Goal: Information Seeking & Learning: Learn about a topic

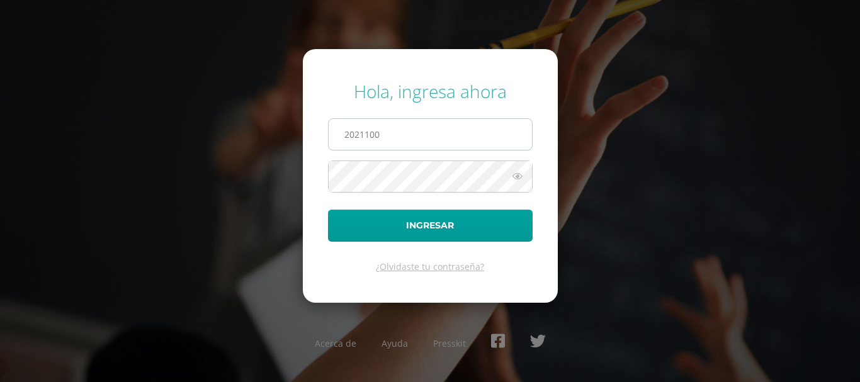
type input "[EMAIL_ADDRESS][DOMAIN_NAME]"
click at [328, 210] on button "Ingresar" at bounding box center [430, 226] width 205 height 32
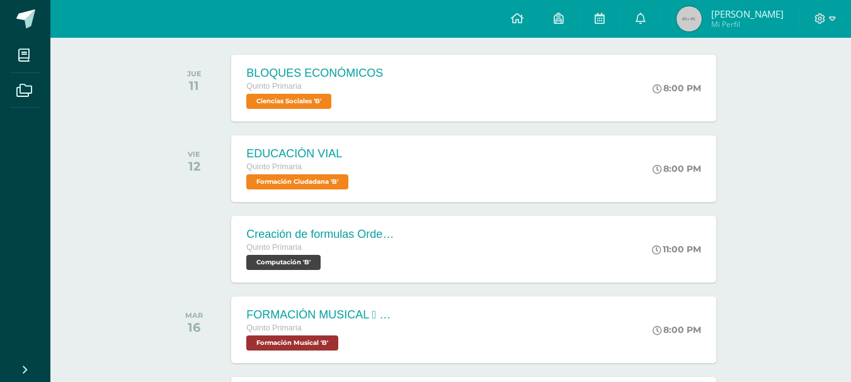
scroll to position [197, 0]
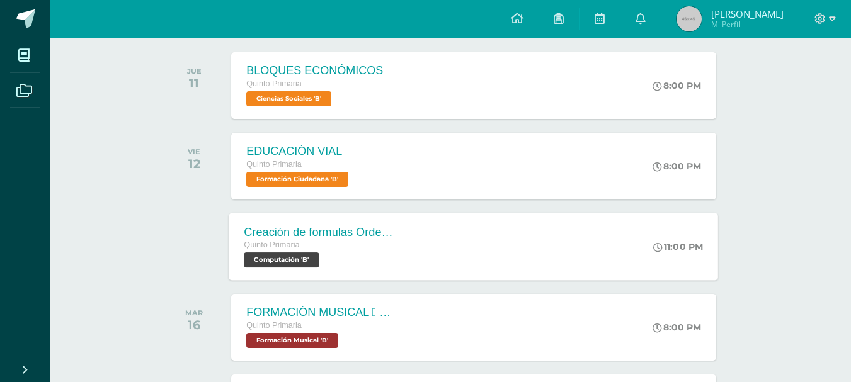
click at [413, 259] on div "Creación de formulas Orden jerárquico Quinto Primaria Computación 'B' 11:00 PM …" at bounding box center [473, 246] width 489 height 67
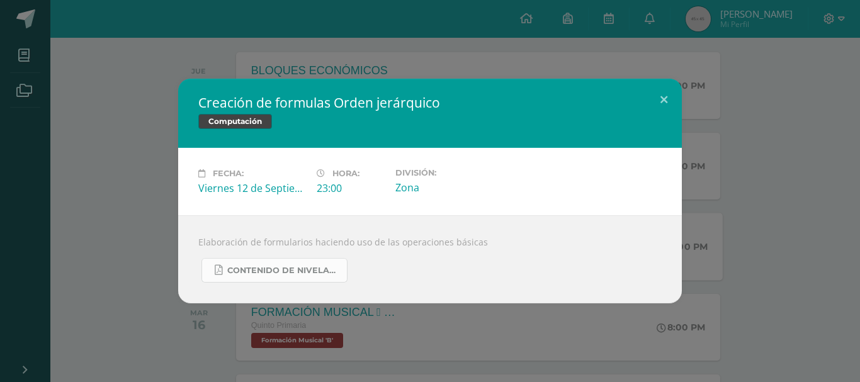
click at [324, 268] on link "Contenido de Nivelación para Quinto Primaria.pdf" at bounding box center [275, 270] width 146 height 25
click at [661, 94] on button at bounding box center [664, 100] width 36 height 43
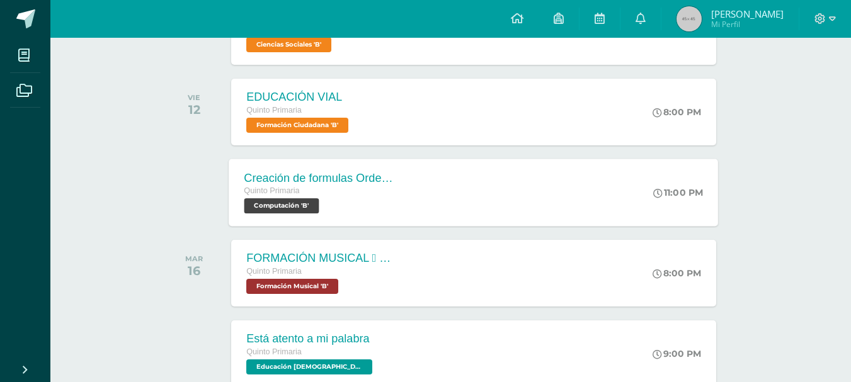
scroll to position [0, 0]
